Goal: Complete application form

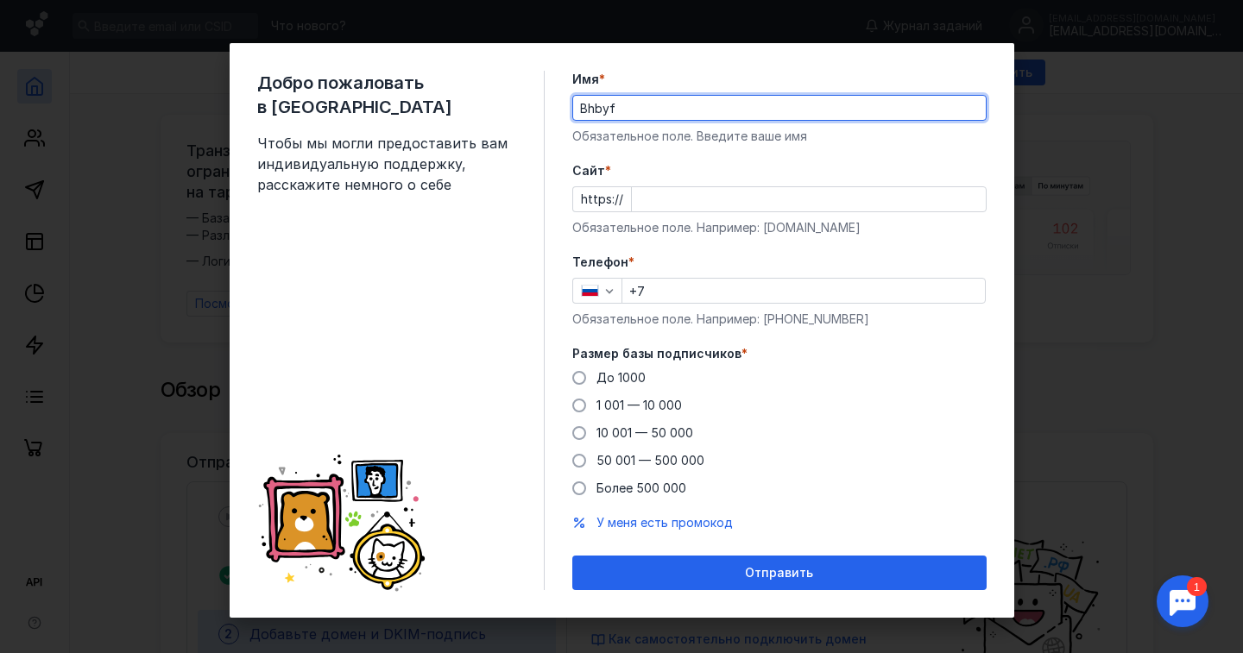
type input "Bhbyf"
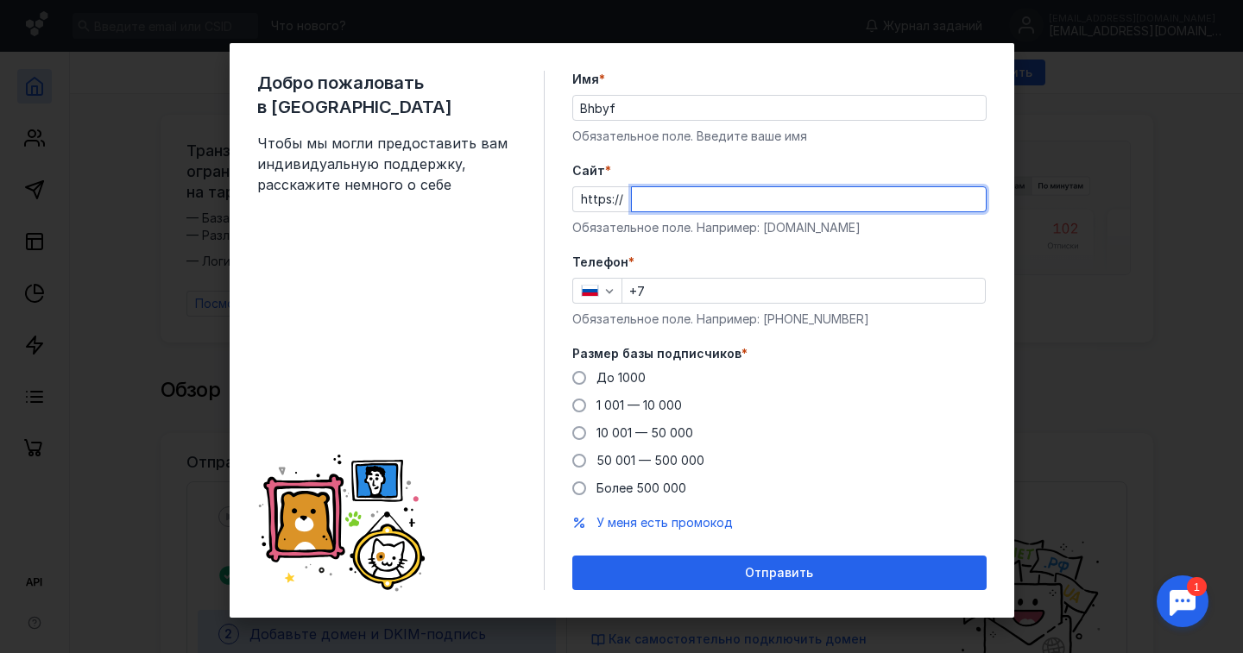
click at [682, 190] on input "Cайт *" at bounding box center [809, 199] width 354 height 24
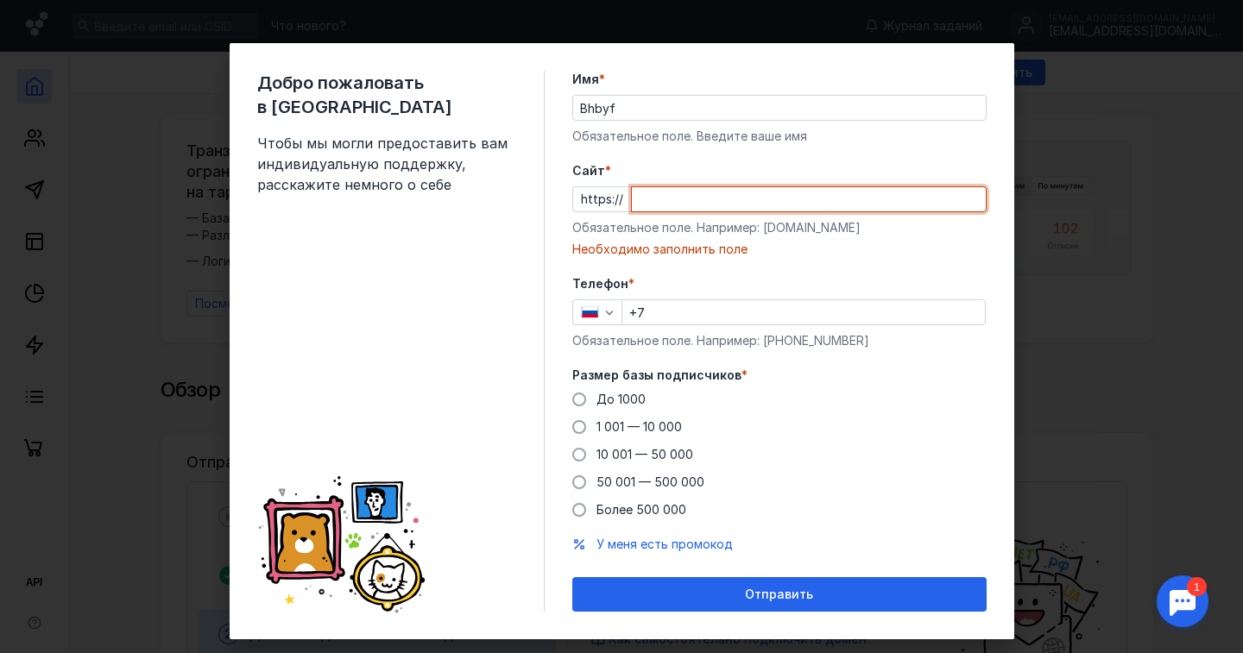
paste input "[DOMAIN_NAME][URL]"
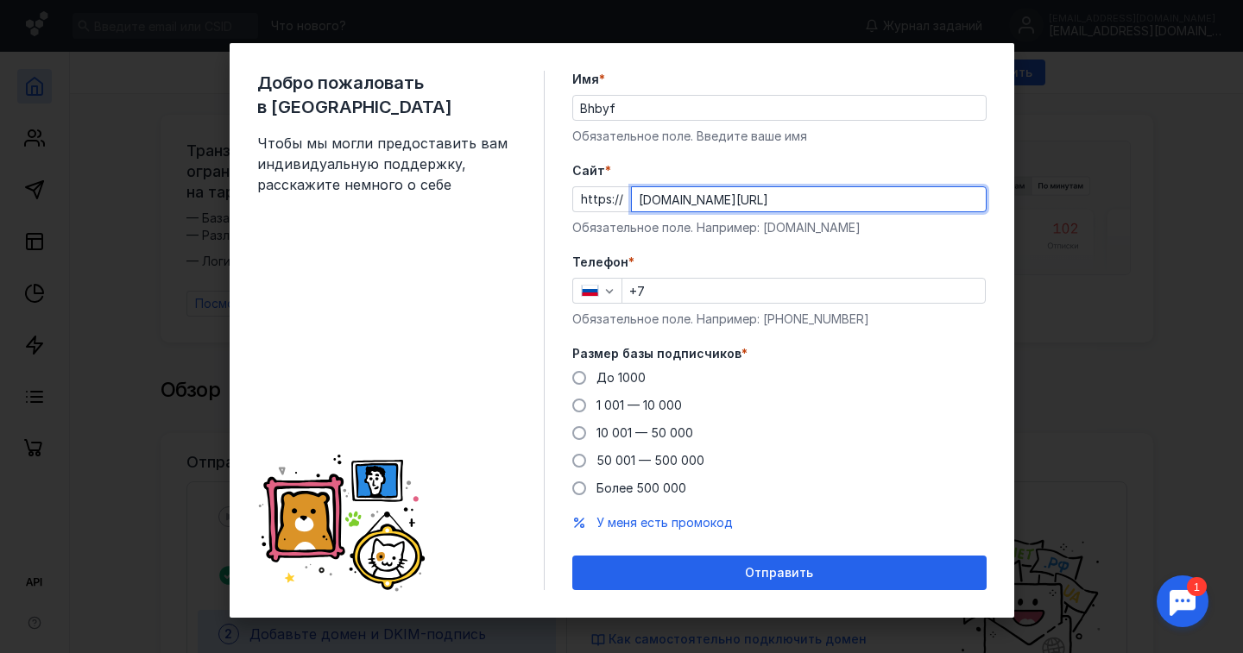
type input "[DOMAIN_NAME][URL]"
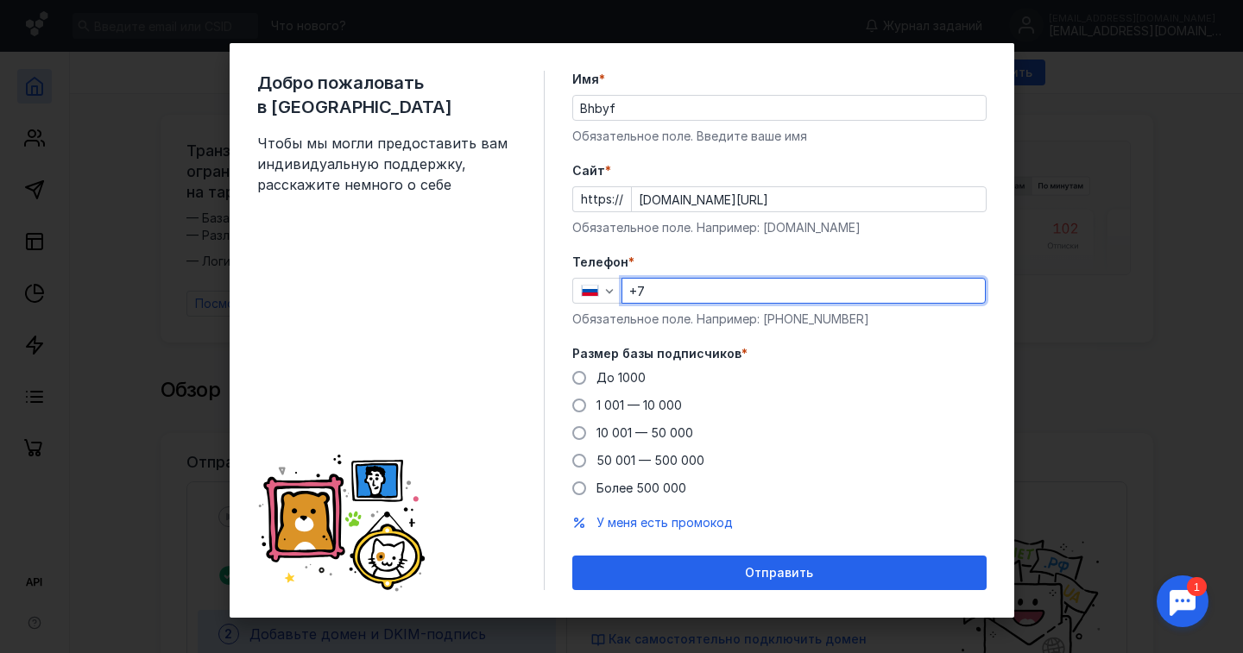
click at [698, 294] on input "+7" at bounding box center [803, 291] width 363 height 24
type input "[PHONE_NUMBER]"
drag, startPoint x: 566, startPoint y: 379, endPoint x: 620, endPoint y: 590, distance: 218.2
click at [572, 379] on span at bounding box center [579, 378] width 14 height 14
click at [0, 0] on input "До 1000" at bounding box center [0, 0] width 0 height 0
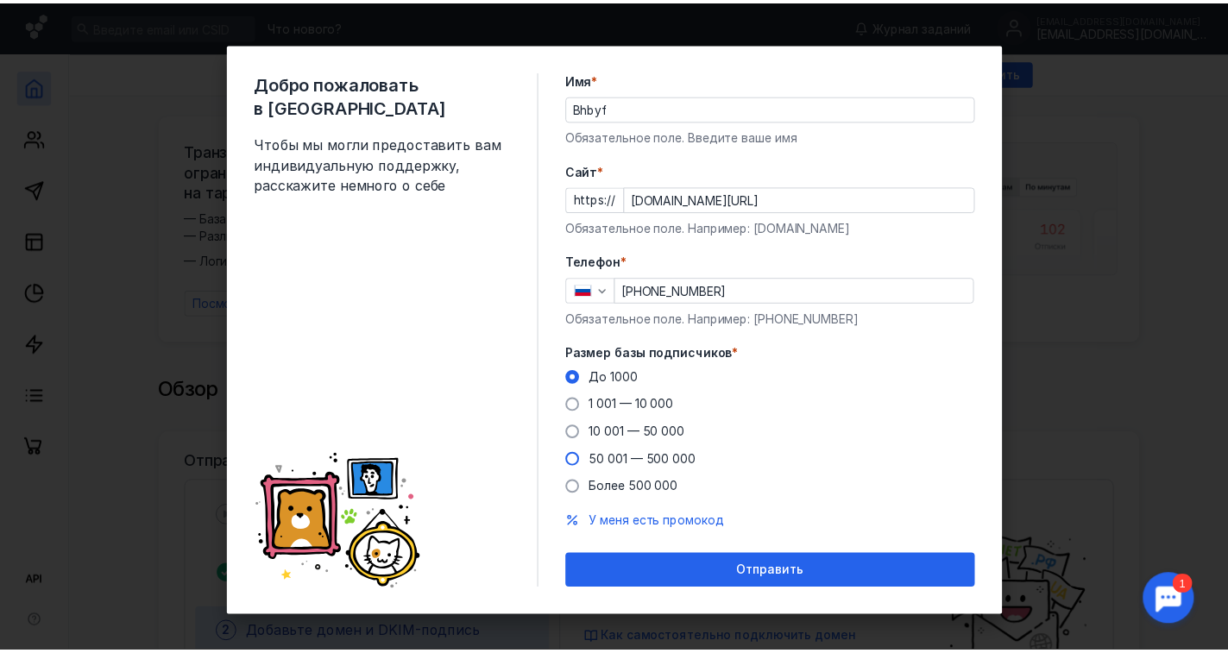
scroll to position [8, 0]
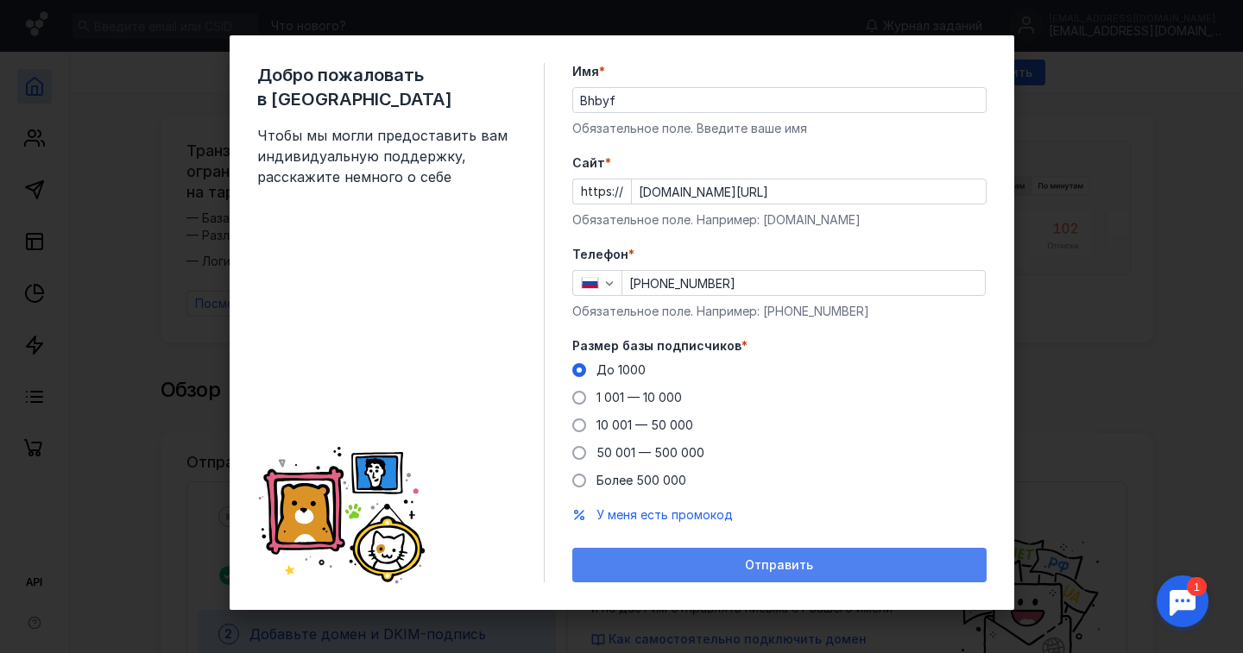
click at [652, 562] on div "Отправить" at bounding box center [779, 566] width 397 height 15
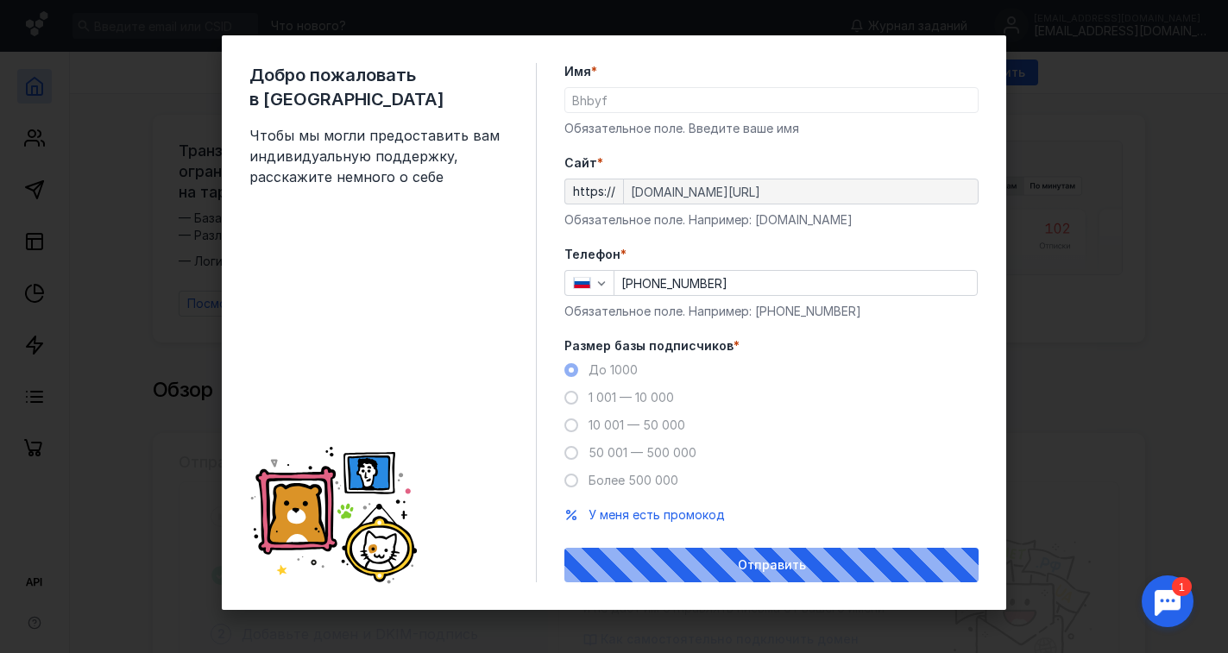
click at [609, 99] on input "Bhbyf" at bounding box center [771, 100] width 413 height 24
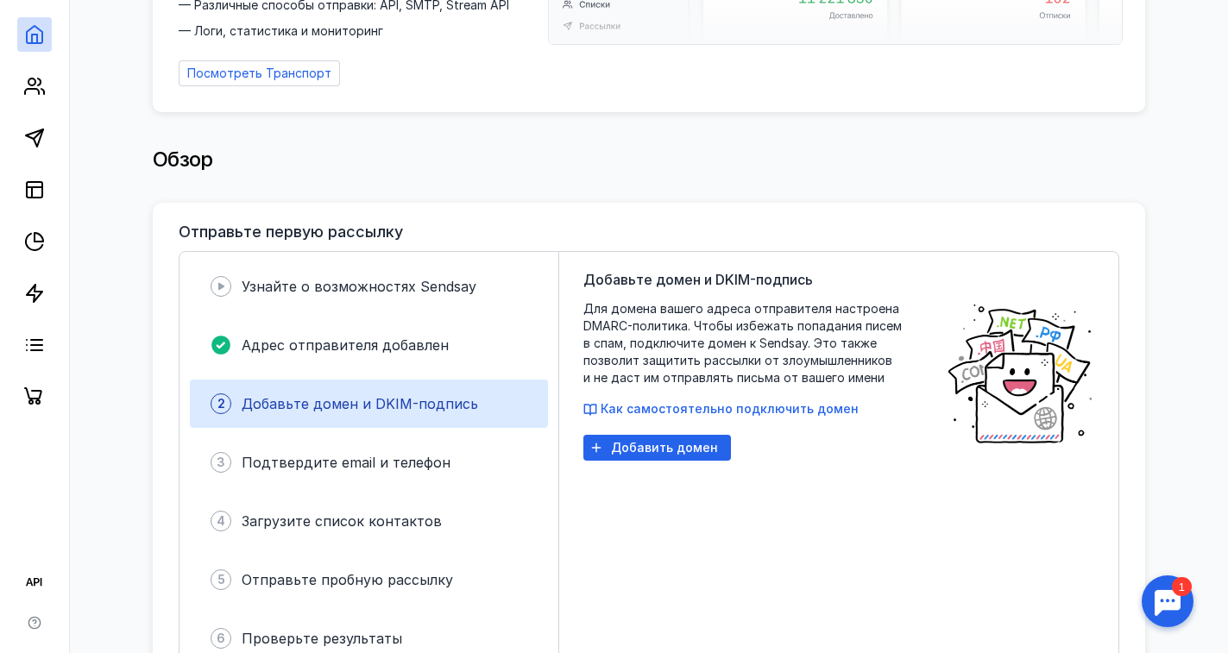
scroll to position [259, 0]
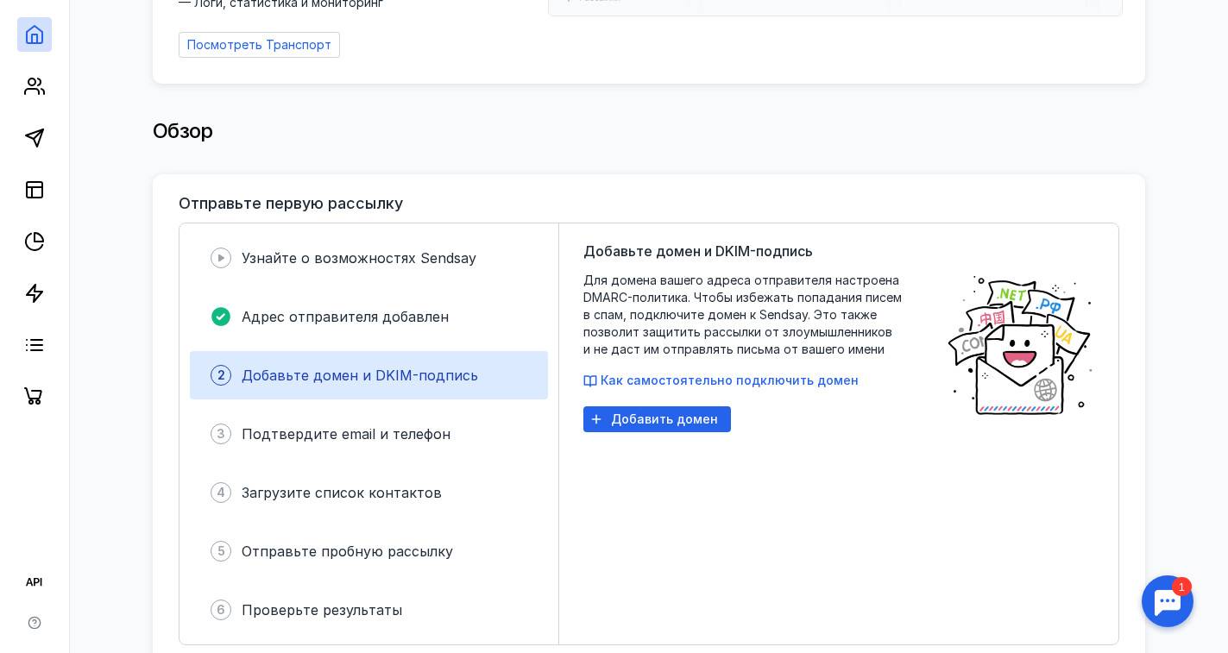
click at [1178, 613] on div at bounding box center [1168, 602] width 54 height 54
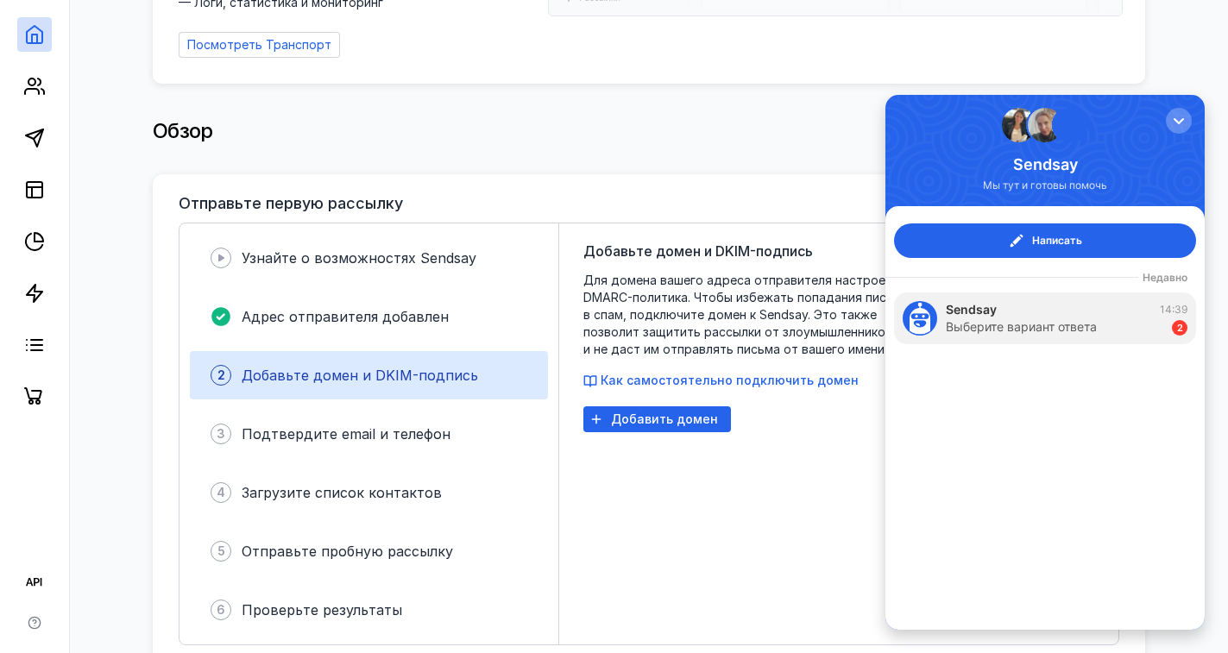
scroll to position [0, 0]
click at [1014, 236] on span "button" at bounding box center [1016, 240] width 17 height 17
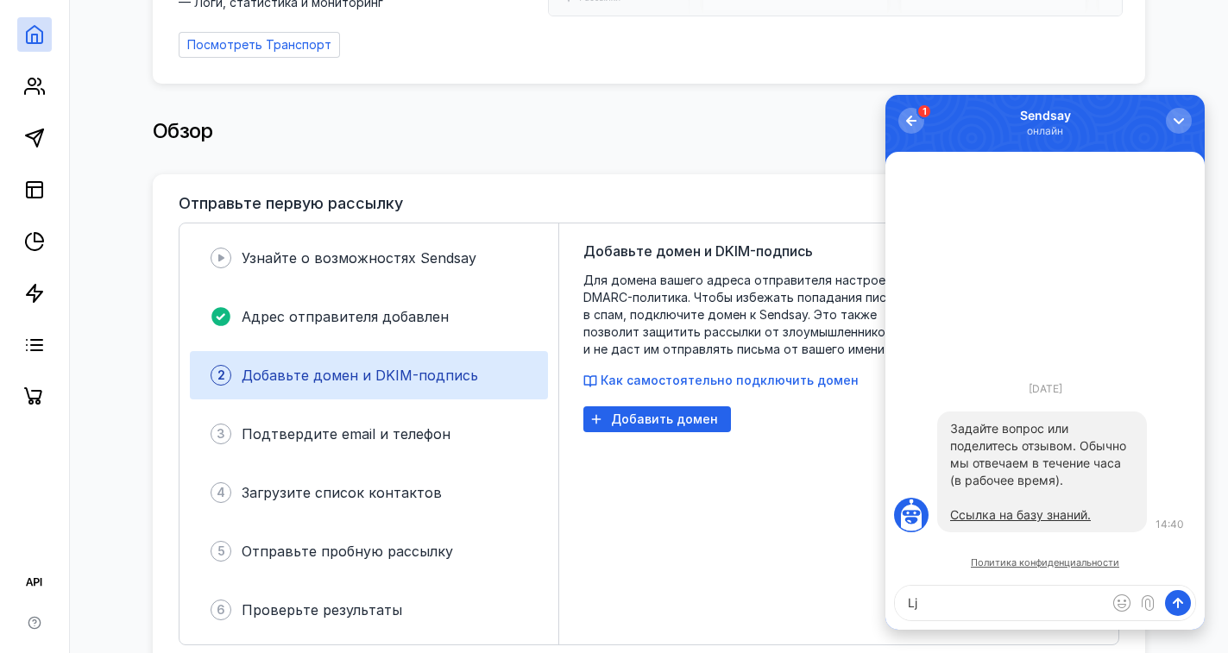
type textarea "L"
type textarea "Добрый день"
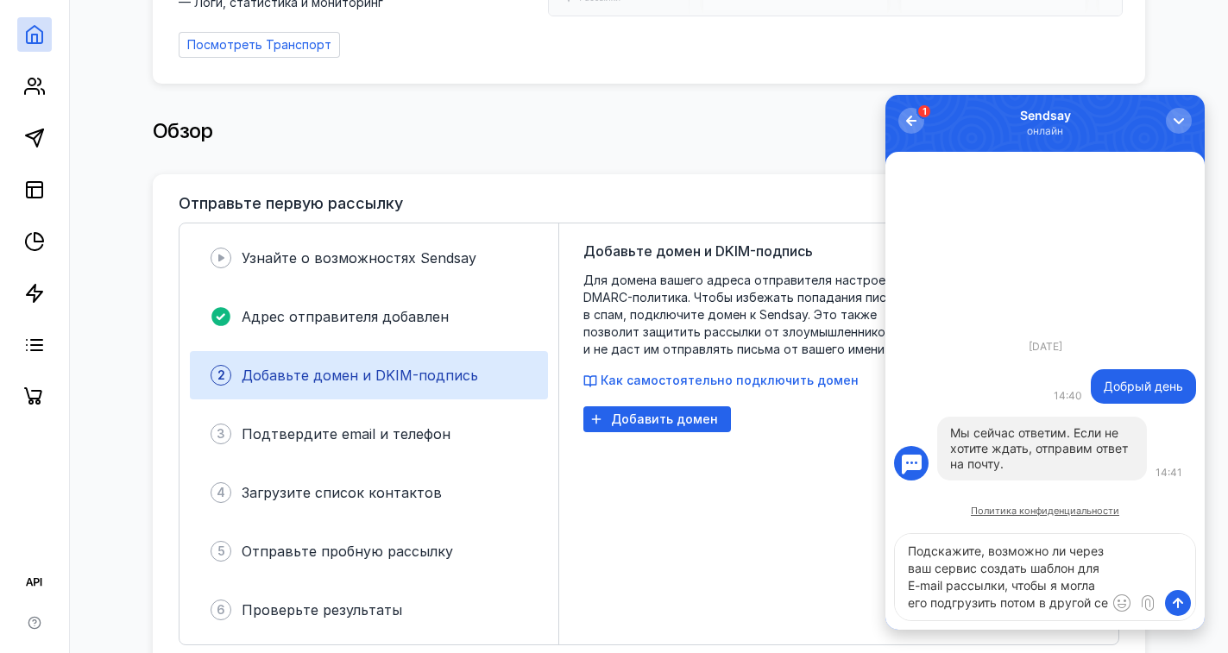
scroll to position [7, 0]
type textarea "Подскажите, возможно ли через ваш сервис создать шаблон для E-mail рассылки, чт…"
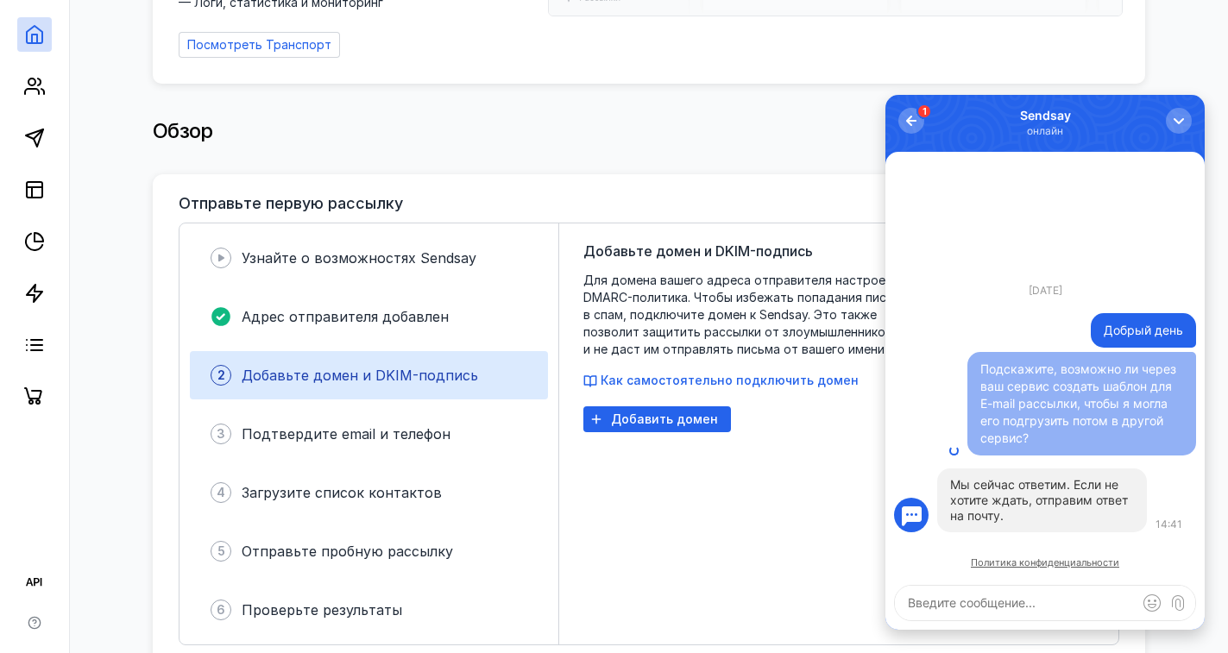
scroll to position [0, 0]
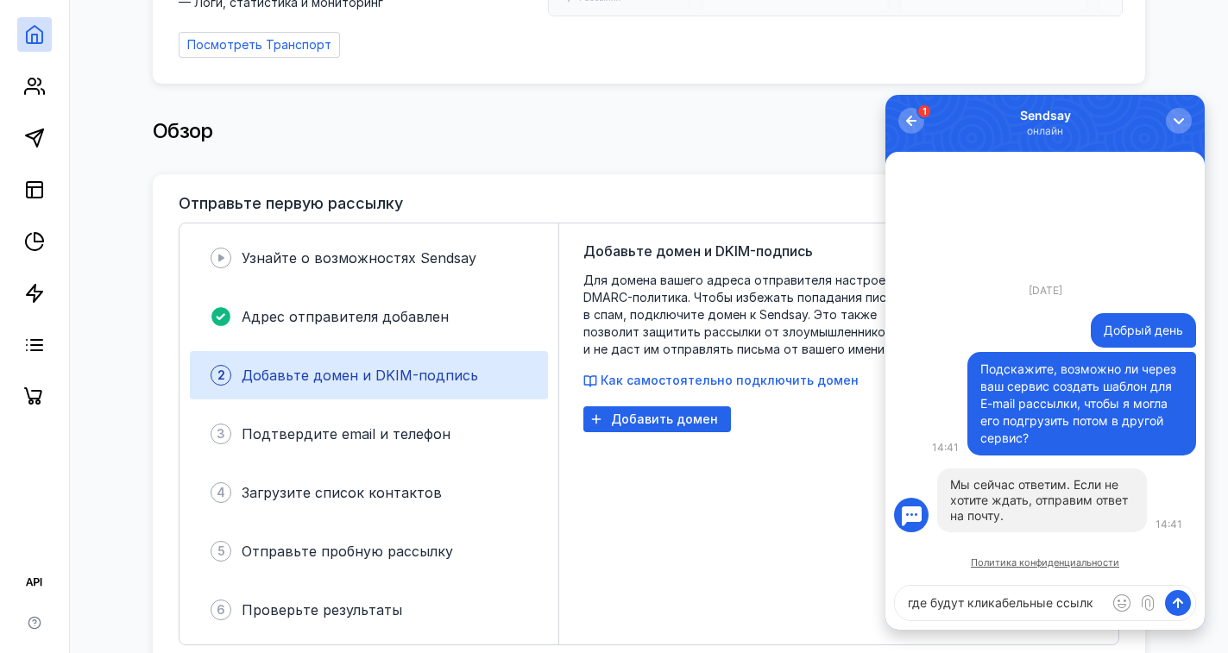
type textarea "где будут кликабельные ссылки"
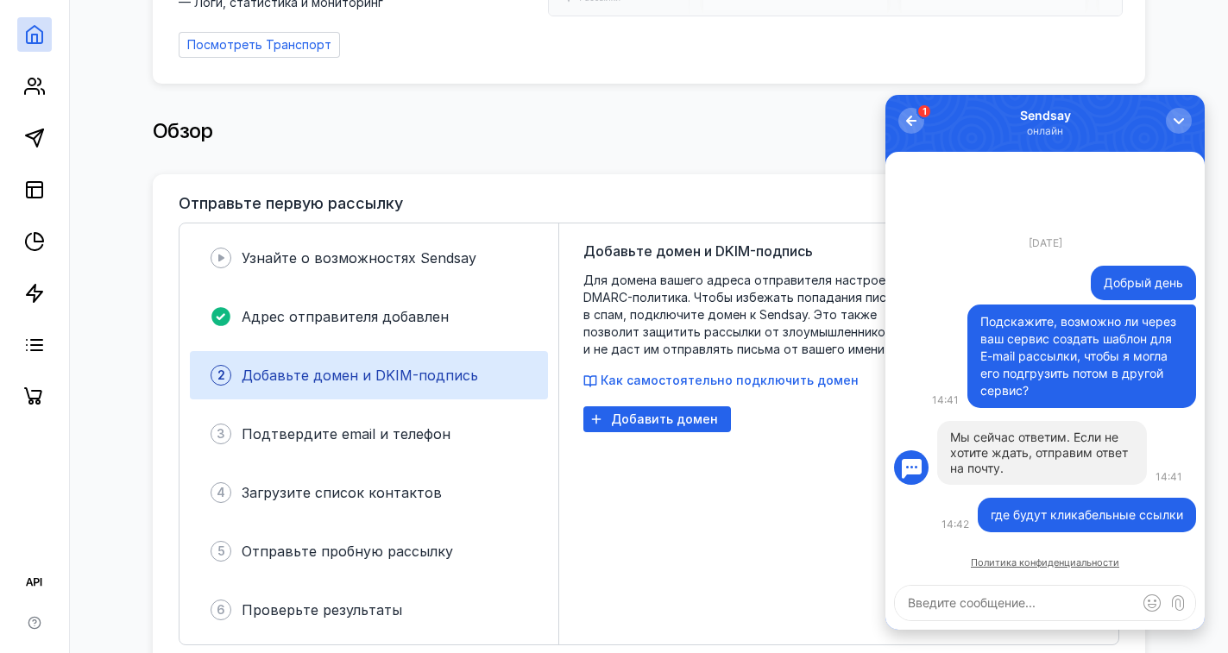
click at [1038, 562] on link "Политика конфиденциальности" at bounding box center [1045, 563] width 148 height 9
